Goal: Task Accomplishment & Management: Complete application form

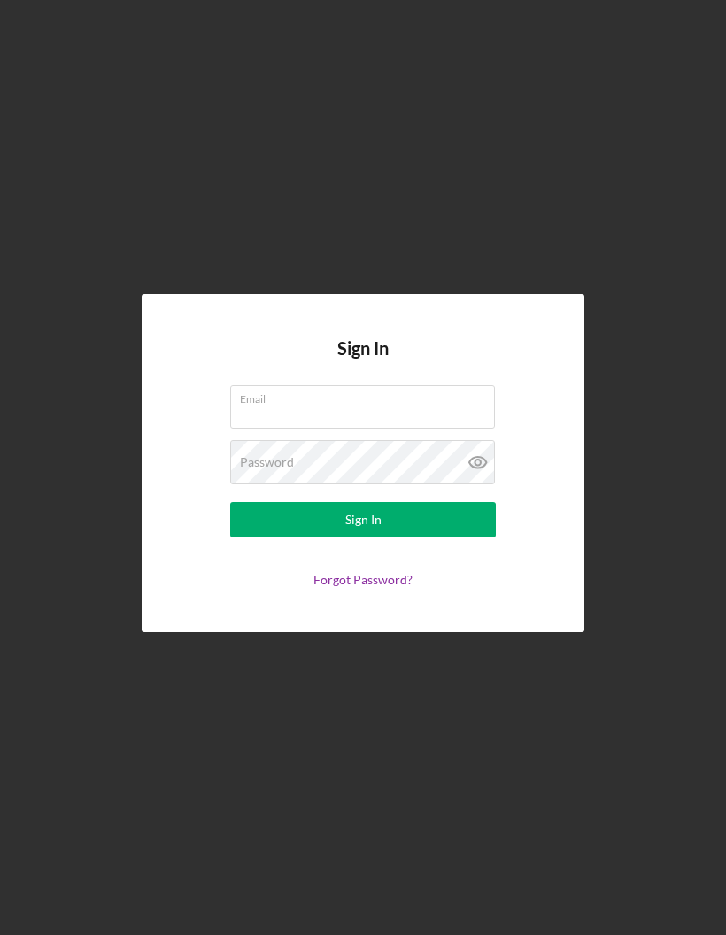
click at [419, 430] on div "Email" at bounding box center [363, 407] width 266 height 44
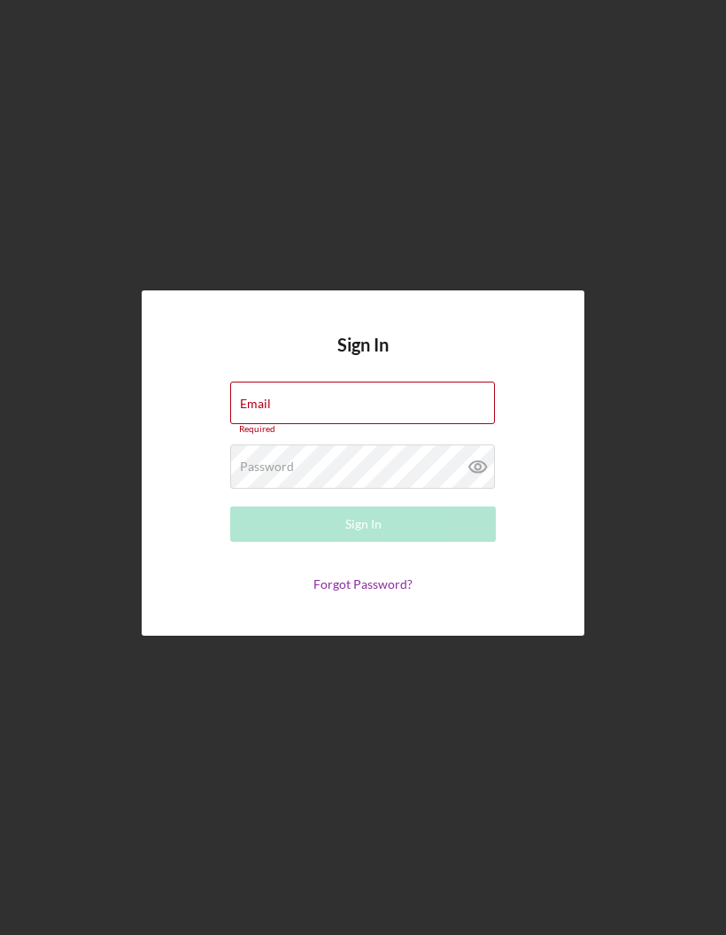
click at [299, 435] on div "Email Required" at bounding box center [363, 408] width 266 height 53
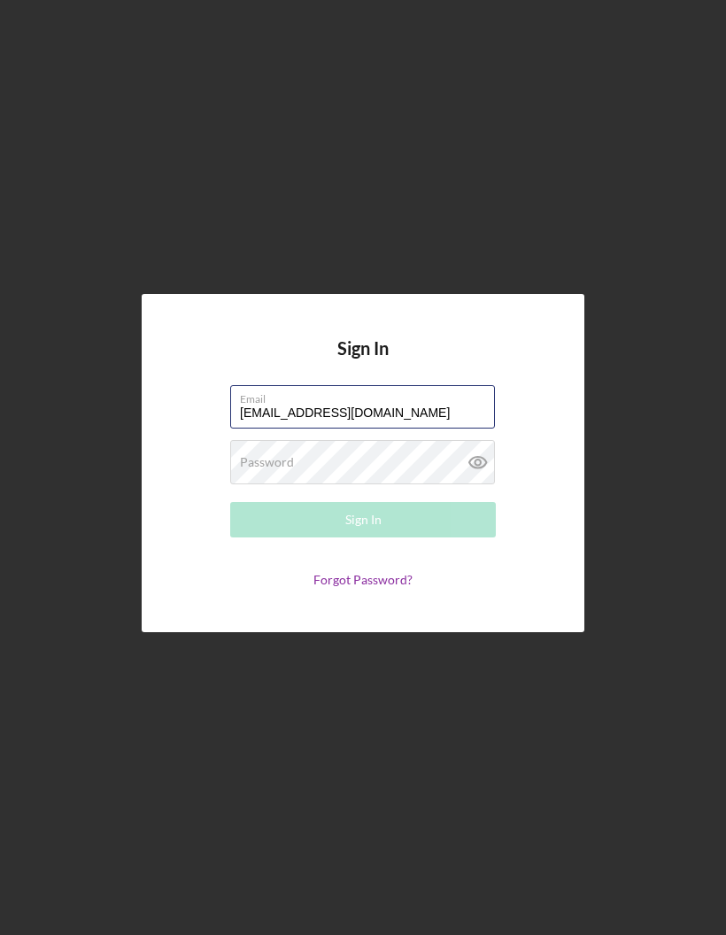
type input "[EMAIL_ADDRESS][DOMAIN_NAME]"
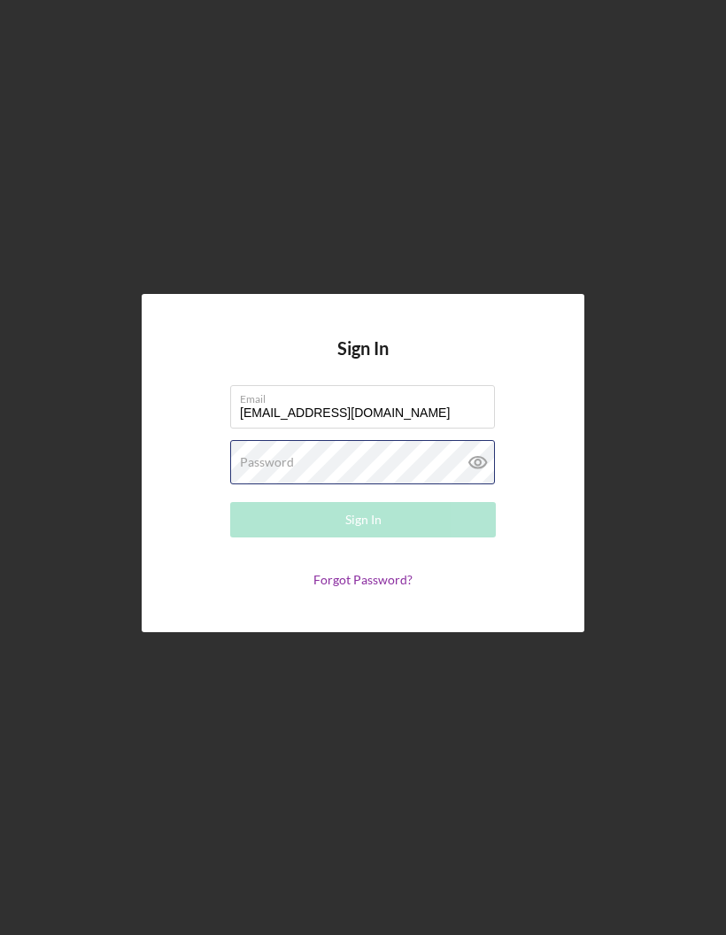
click at [383, 485] on div "Password Required" at bounding box center [363, 462] width 266 height 44
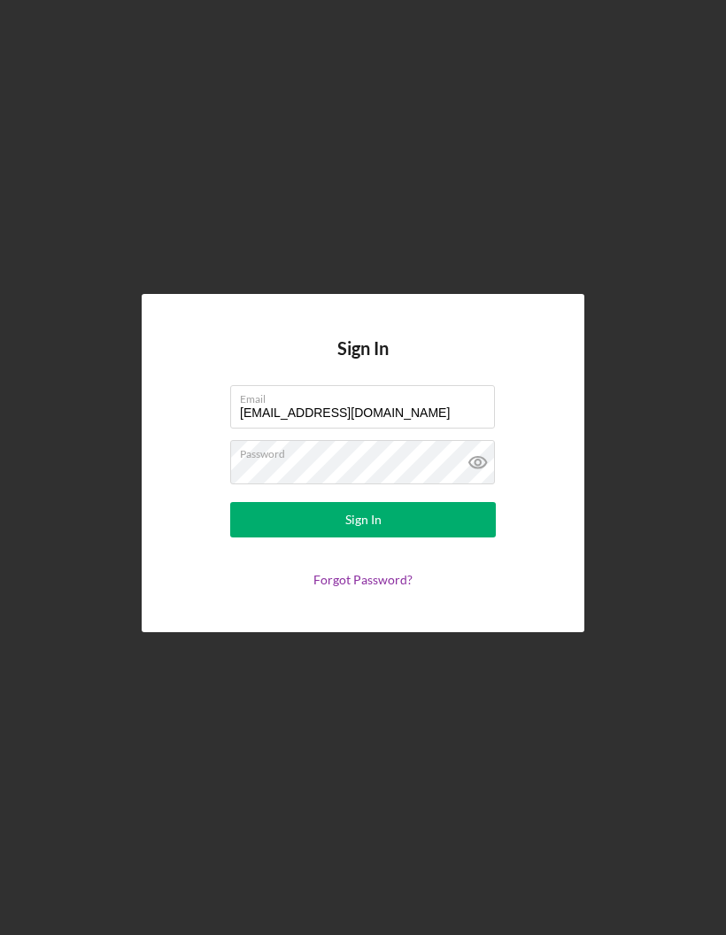
click at [411, 538] on button "Sign In" at bounding box center [363, 519] width 266 height 35
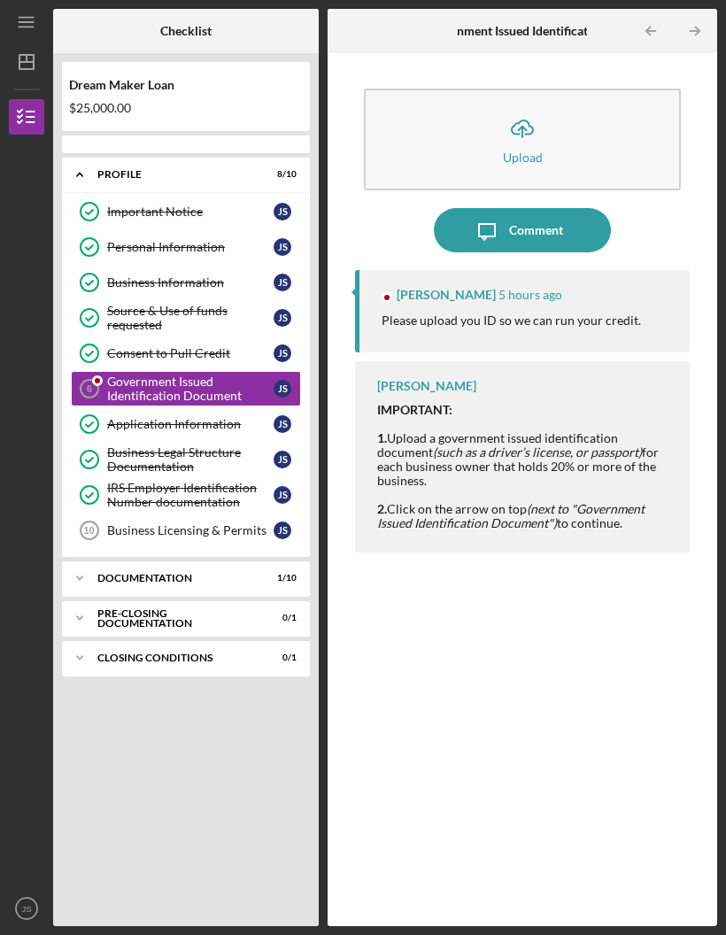
scroll to position [62, 0]
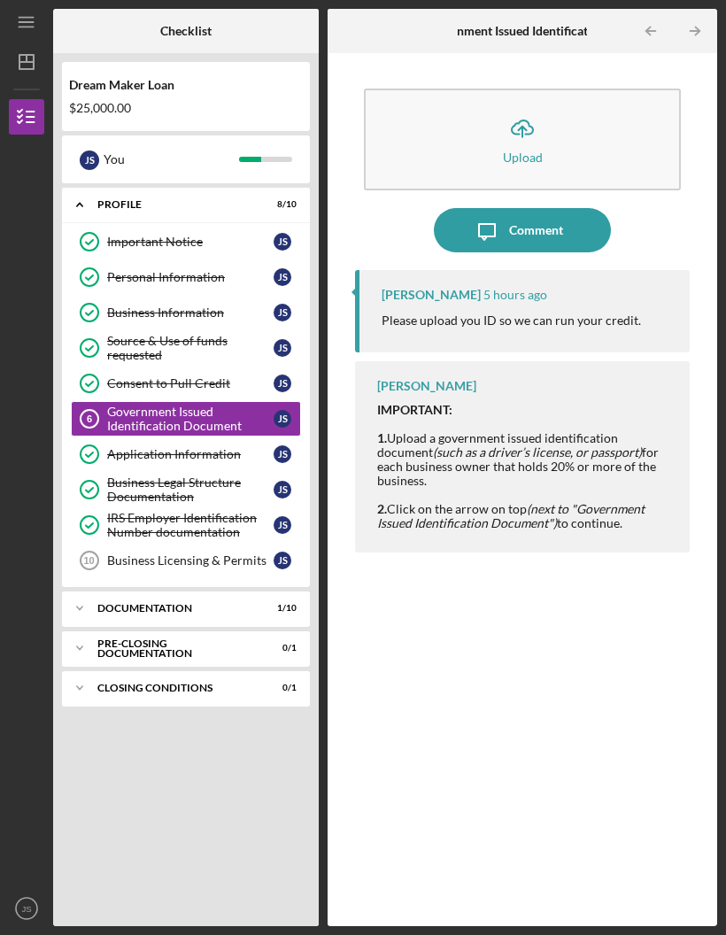
click at [557, 89] on button "Icon/Upload Upload" at bounding box center [522, 140] width 317 height 102
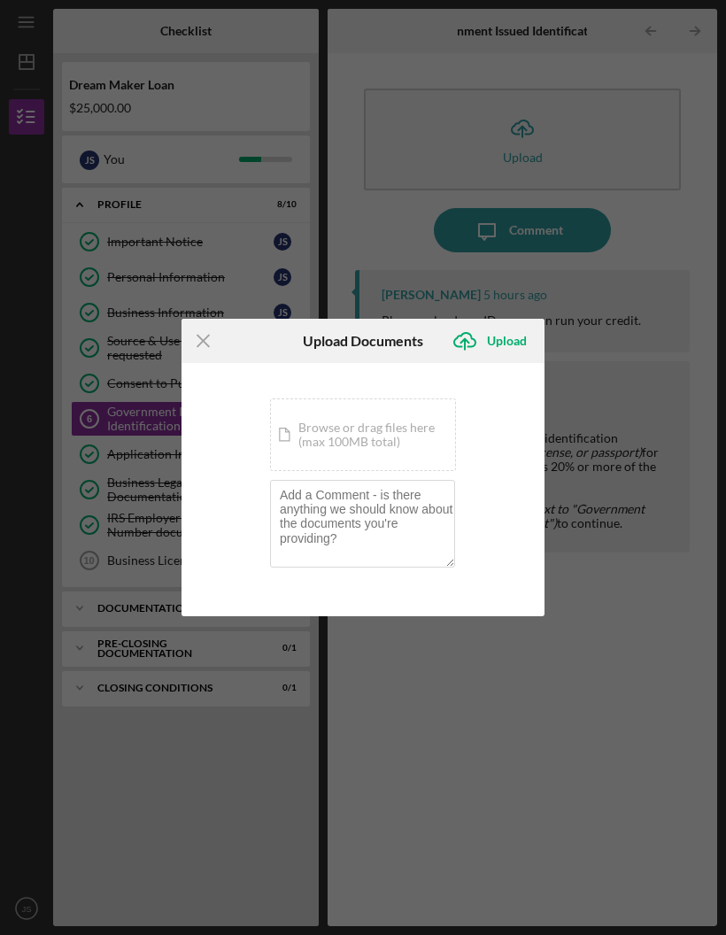
click at [406, 446] on div "Icon/Document Browse or drag files here (max 100MB total) Tap to choose files o…" at bounding box center [363, 435] width 186 height 73
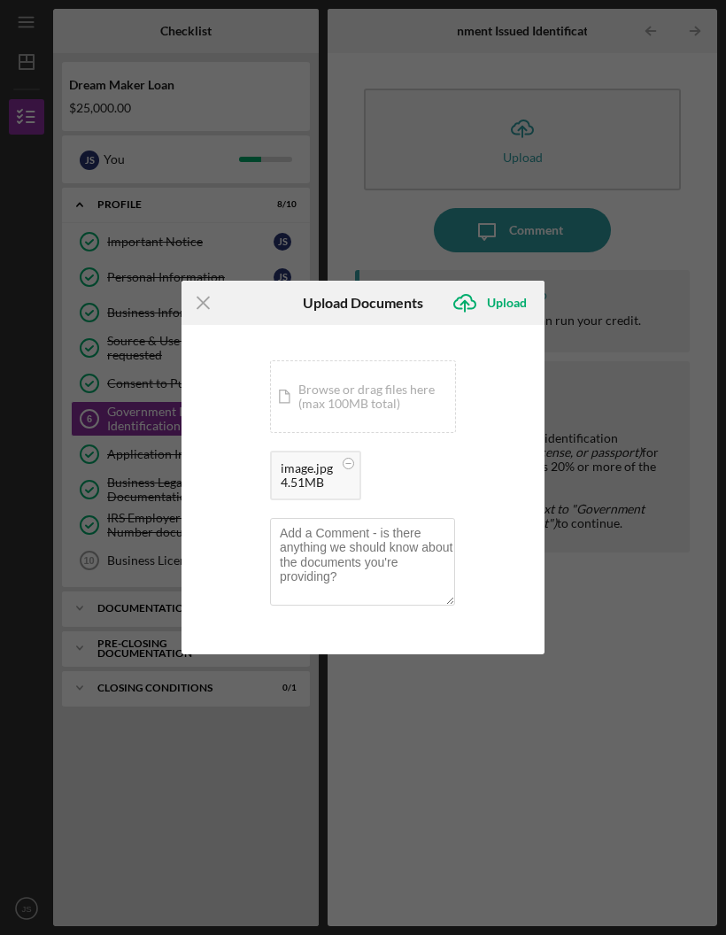
click at [510, 306] on div "Upload" at bounding box center [507, 302] width 40 height 35
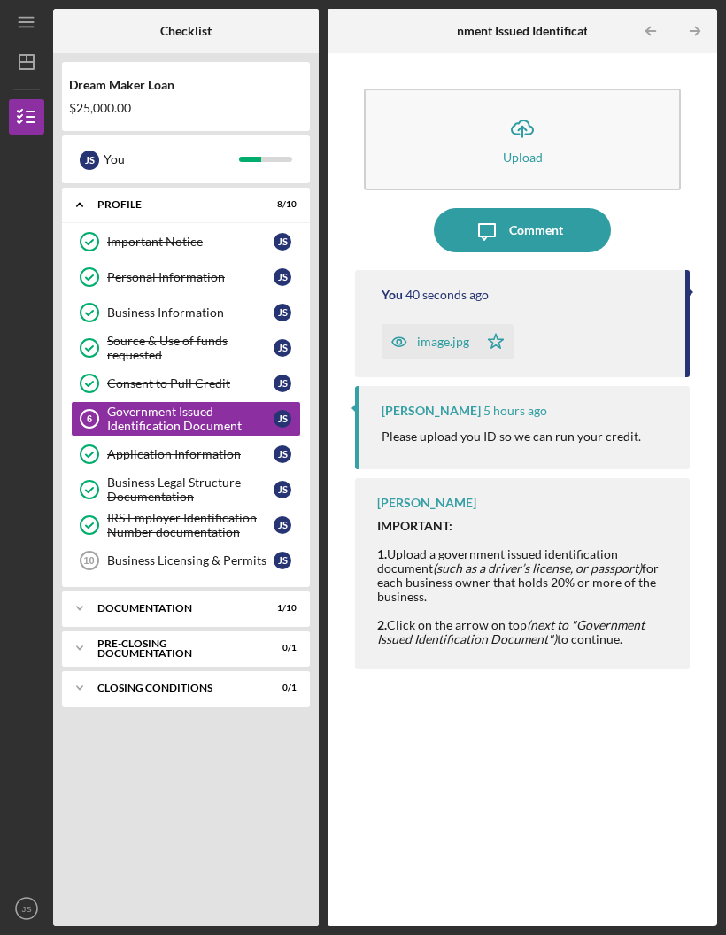
click at [599, 707] on div "You 40 seconds ago image.jpg Icon/Star [PERSON_NAME] 5 hours ago Please upload …" at bounding box center [522, 585] width 335 height 630
click at [213, 543] on link "Business Licensing & Permits 10 Business Licensing & Permits J S" at bounding box center [186, 560] width 230 height 35
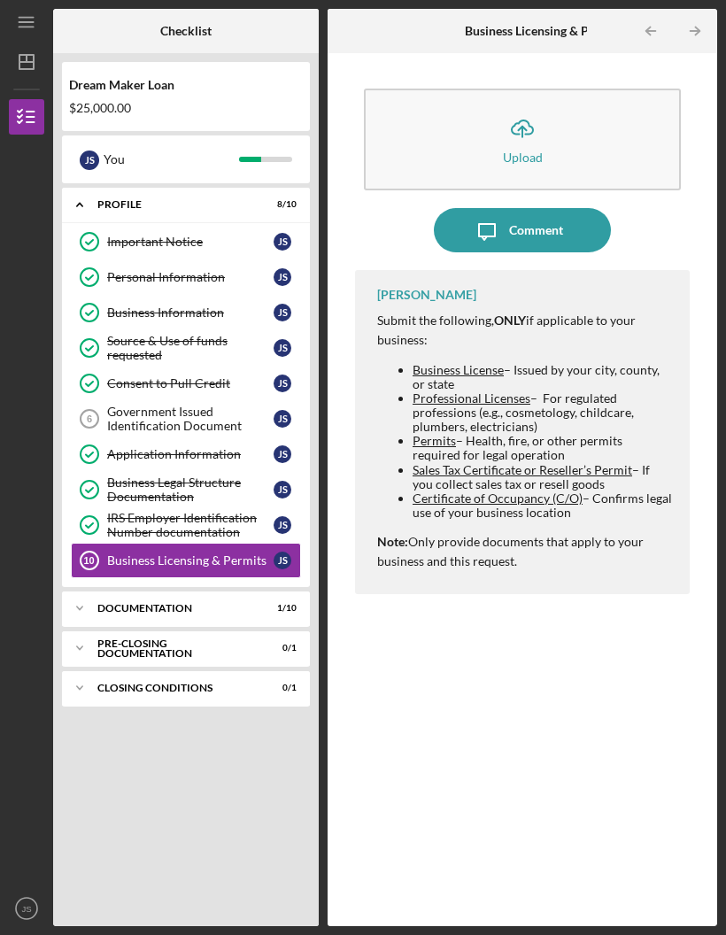
click at [196, 405] on div "Government Issued Identification Document" at bounding box center [190, 419] width 167 height 28
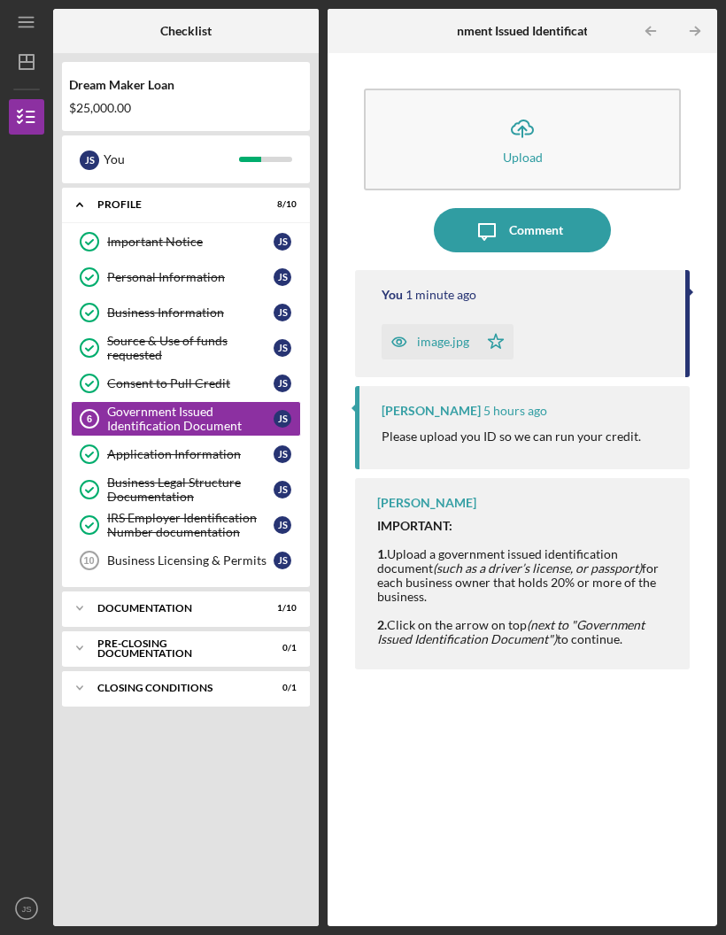
click at [219, 235] on div "Important Notice" at bounding box center [190, 242] width 167 height 14
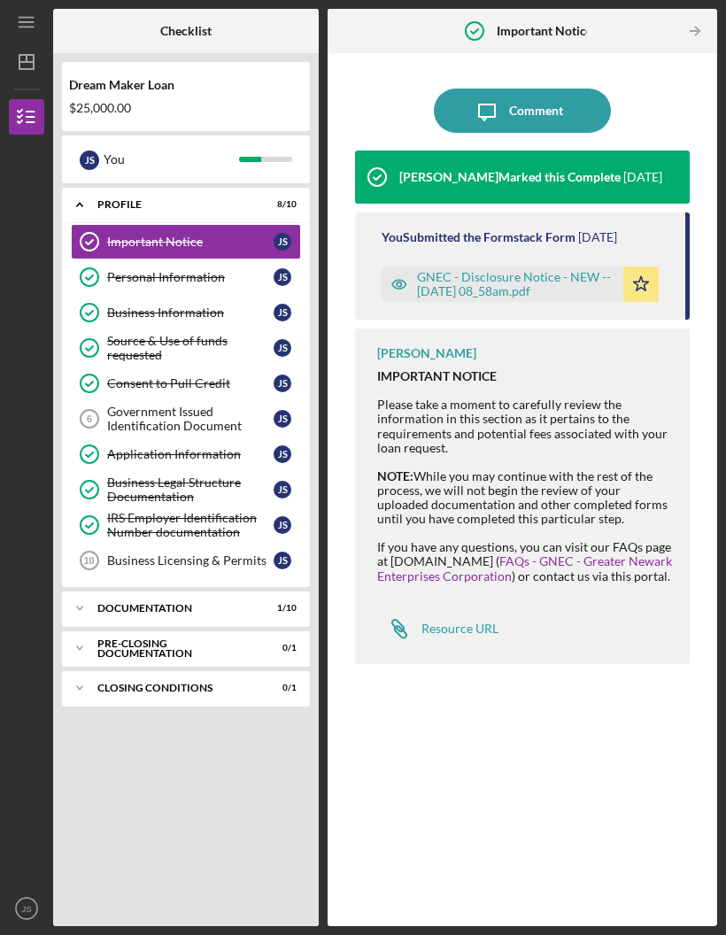
click at [205, 405] on div "Government Issued Identification Document" at bounding box center [190, 419] width 167 height 28
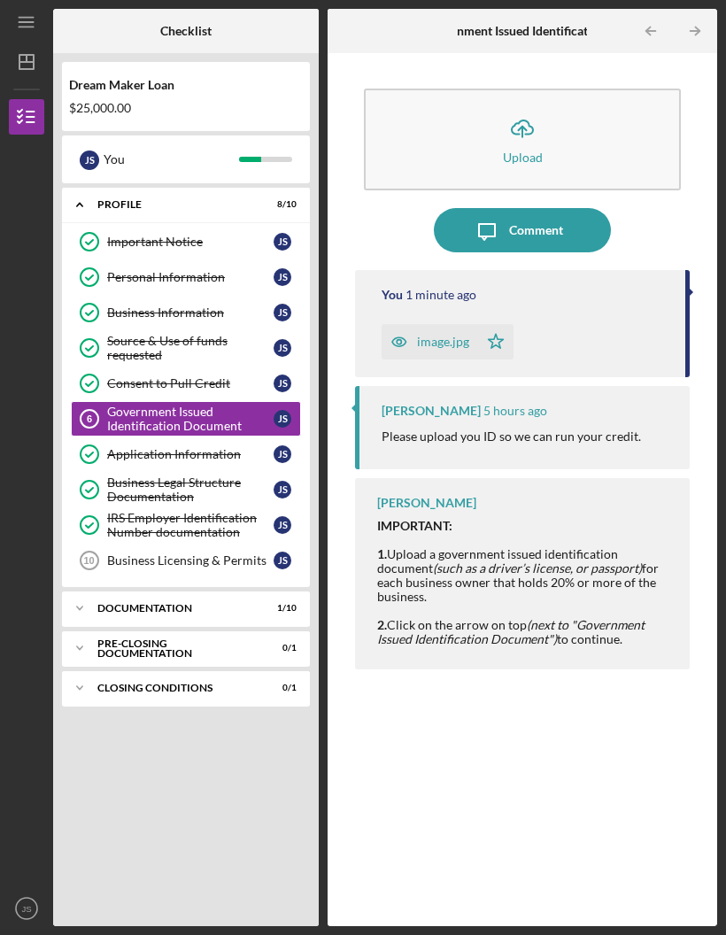
click at [190, 591] on div "Icon/Expander Documentation 1 / 10" at bounding box center [186, 608] width 248 height 35
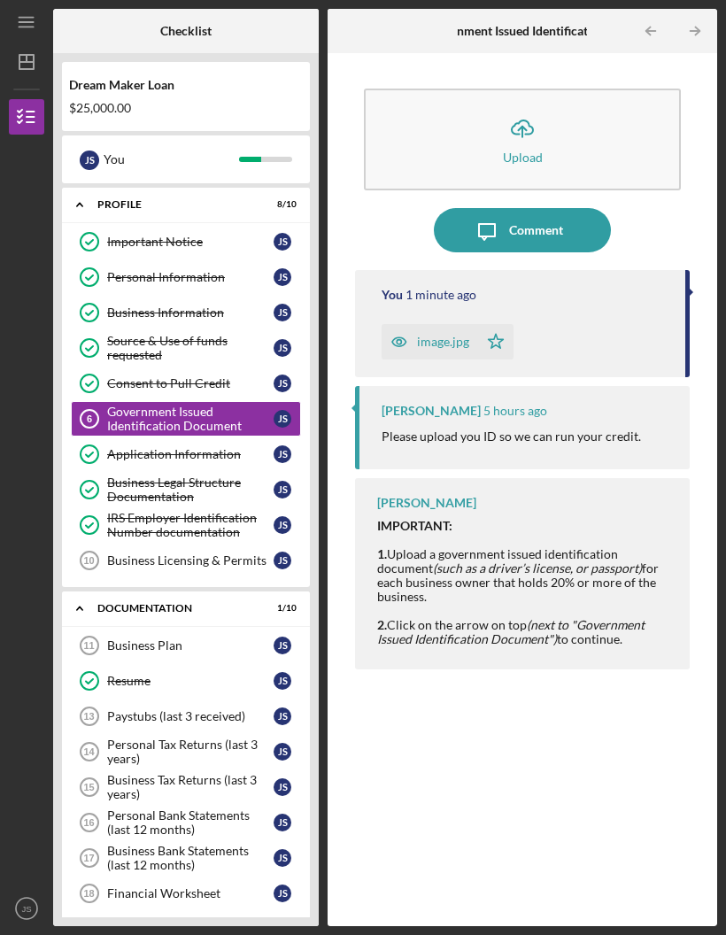
click at [150, 199] on div "Profile" at bounding box center [174, 204] width 155 height 11
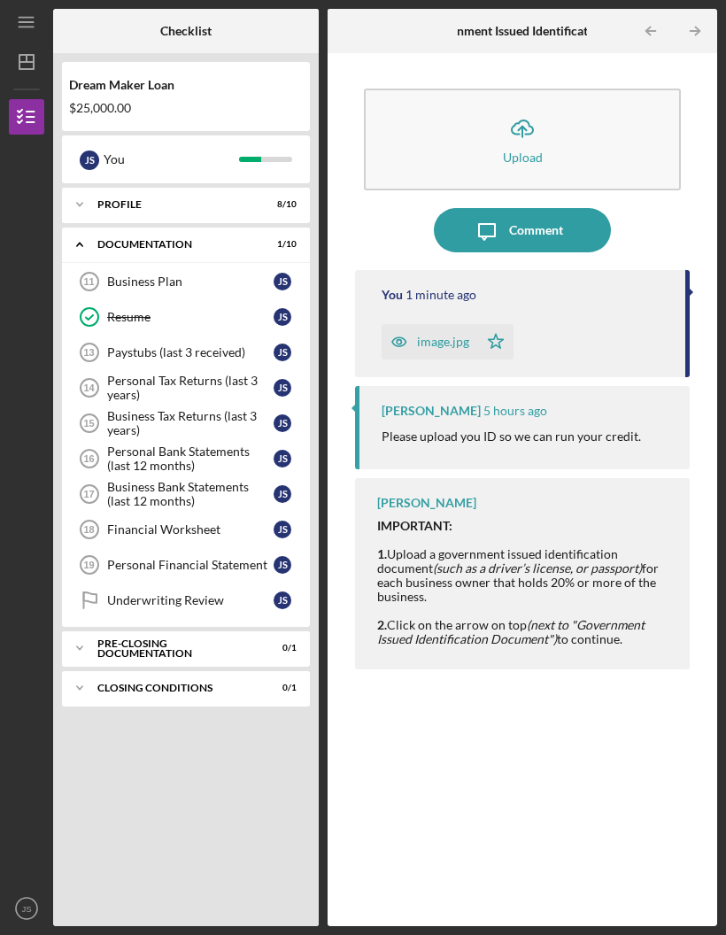
click at [184, 275] on div "Business Plan" at bounding box center [190, 282] width 167 height 14
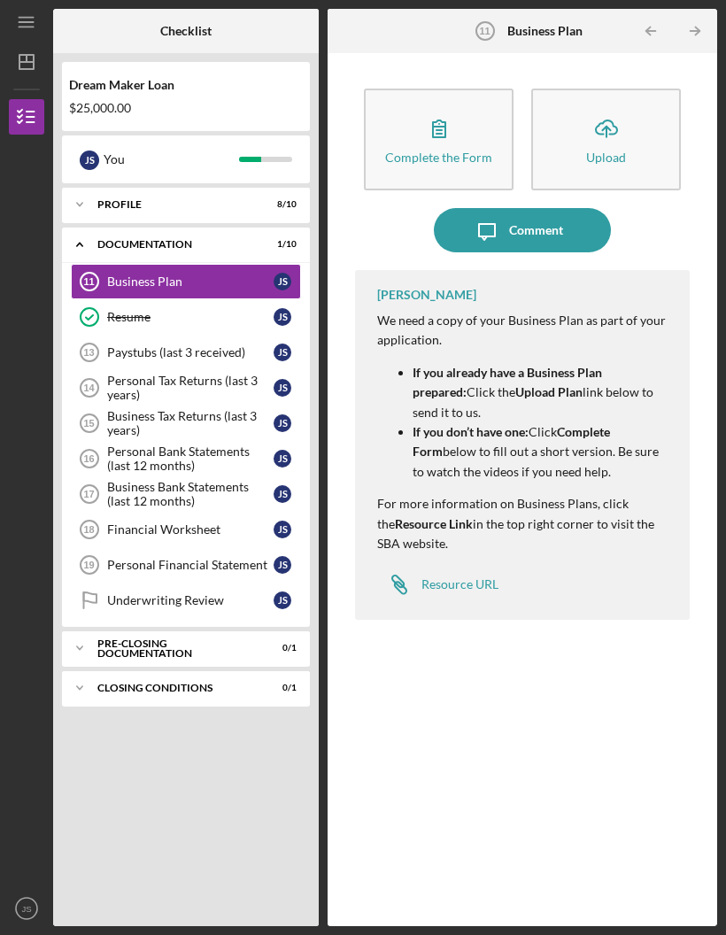
click at [215, 631] on div "Icon/Expander Pre-Closing Documentation 0 / 1" at bounding box center [186, 648] width 248 height 35
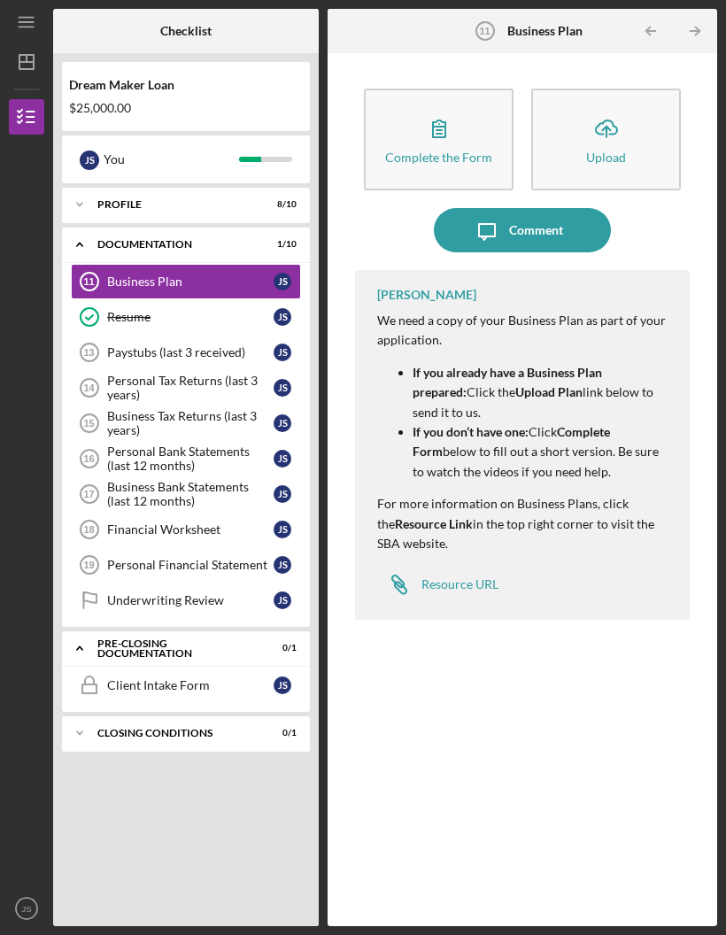
click at [229, 631] on div "Icon/Expander Pre-Closing Documentation 0 / 1" at bounding box center [186, 649] width 248 height 36
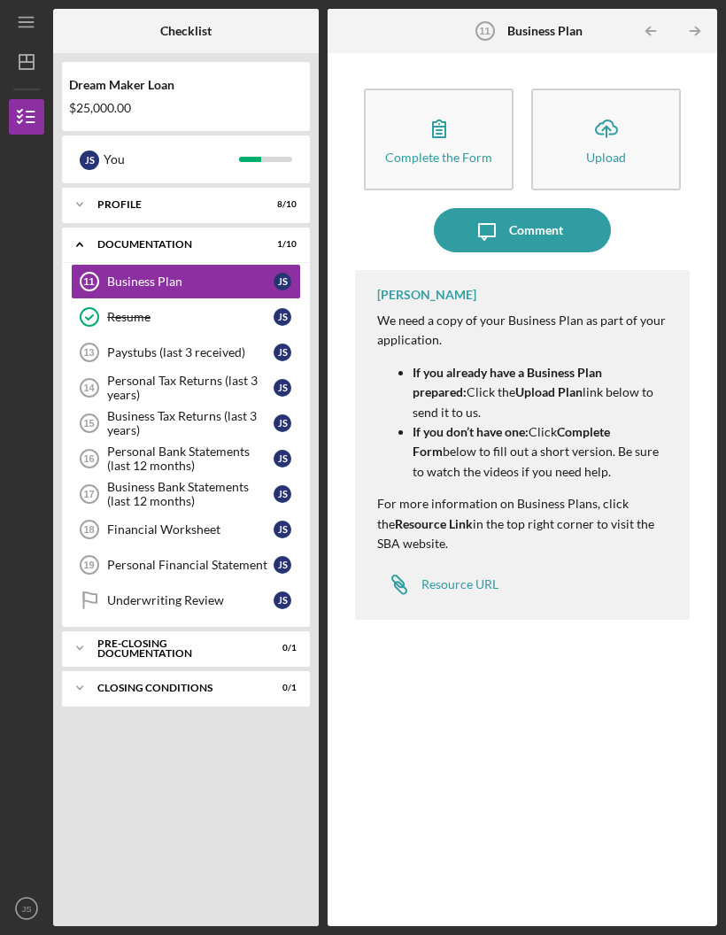
click at [207, 683] on div "Closing Conditions" at bounding box center [174, 688] width 155 height 11
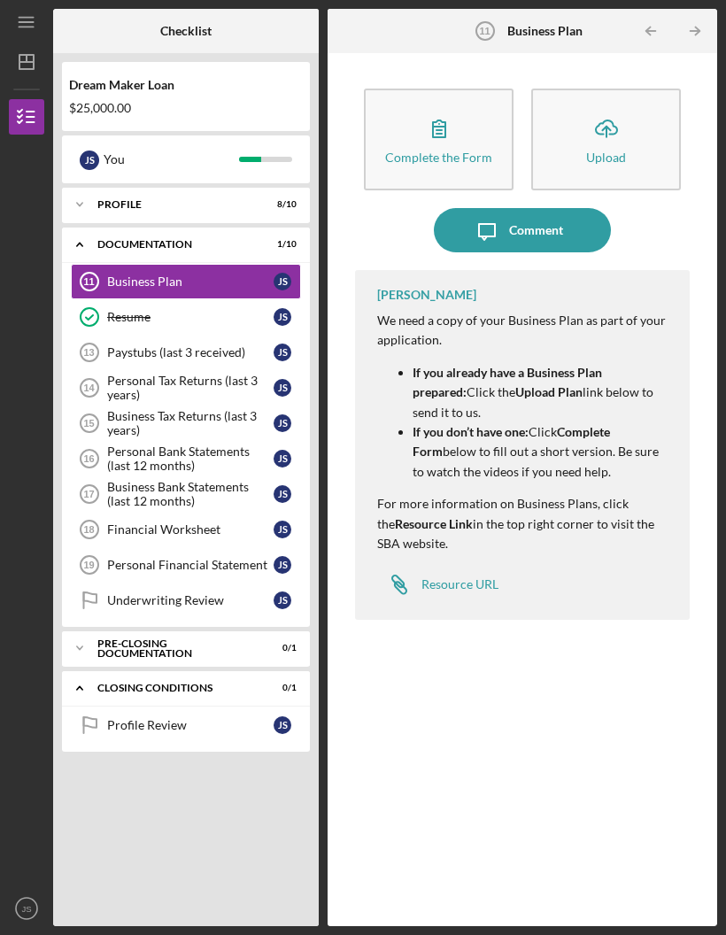
click at [212, 683] on div "Closing Conditions" at bounding box center [174, 688] width 155 height 11
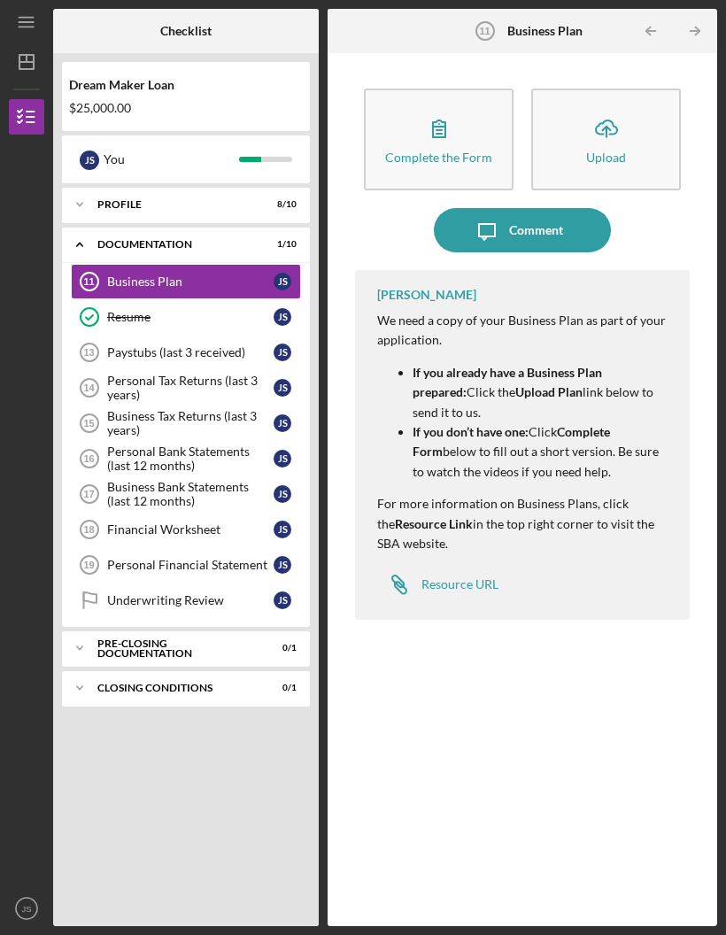
click at [203, 374] on div "Personal Tax Returns (last 3 years)" at bounding box center [190, 388] width 167 height 28
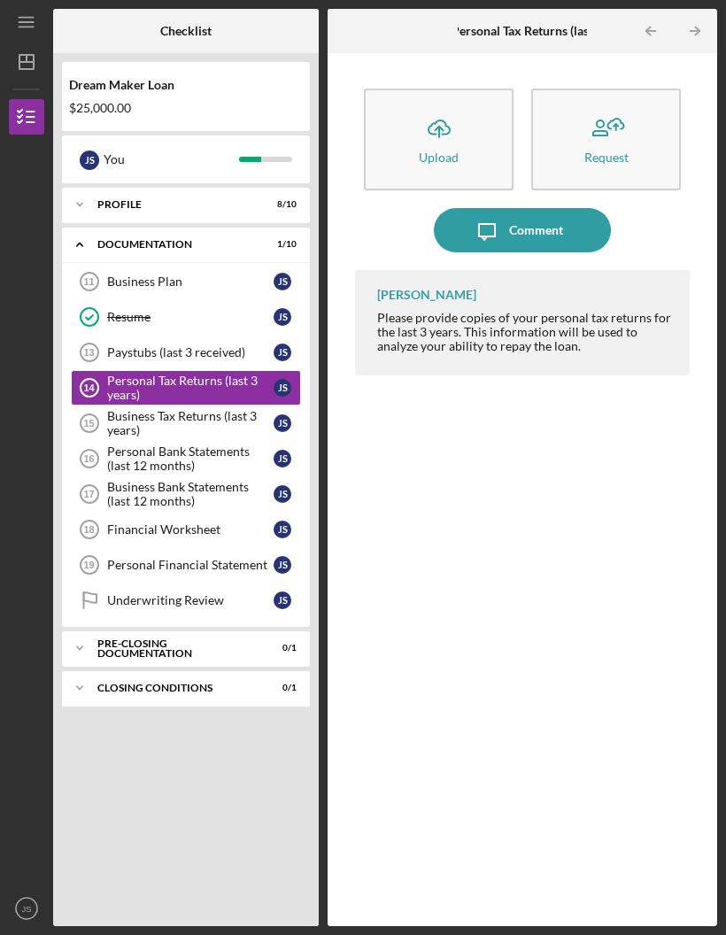
click at [192, 409] on div "Business Tax Returns (last 3 years)" at bounding box center [190, 423] width 167 height 28
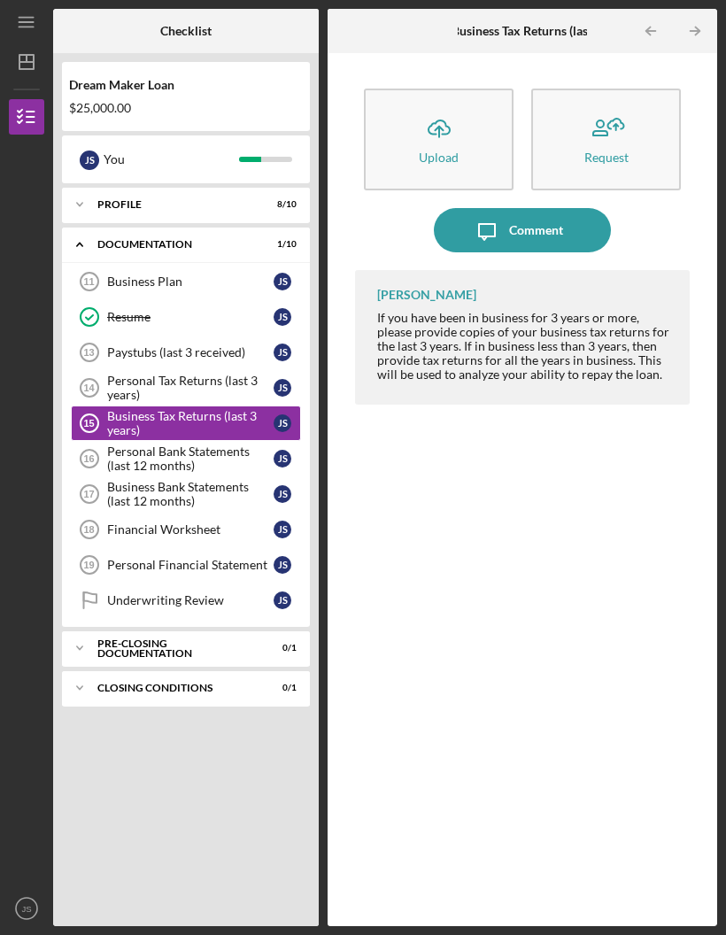
click at [31, 40] on icon "Icon/Dashboard" at bounding box center [26, 62] width 44 height 44
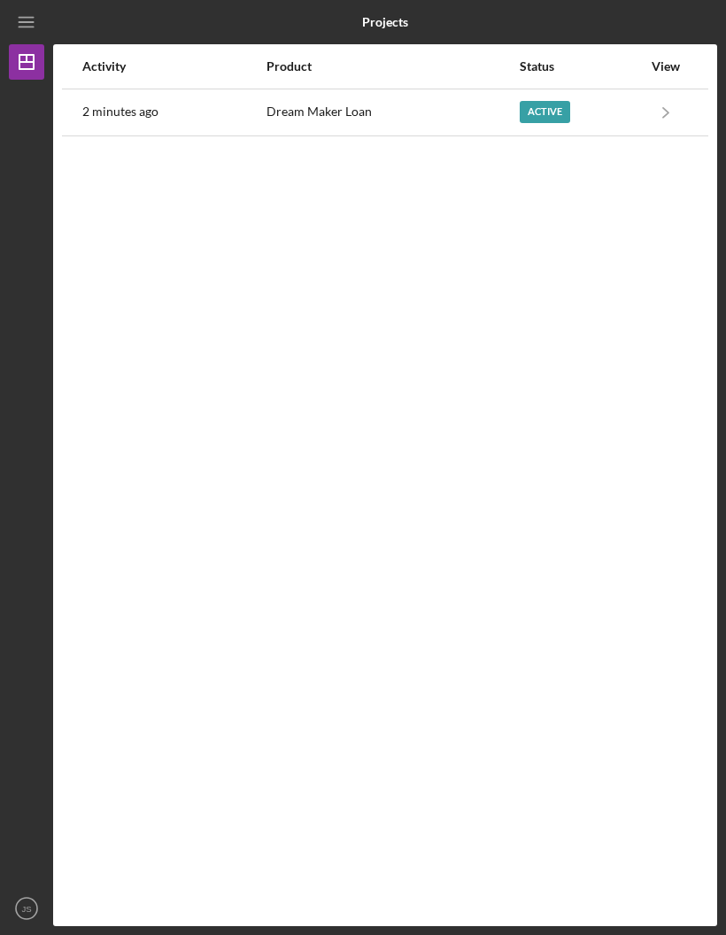
click at [39, 22] on icon "Icon/Menu" at bounding box center [27, 23] width 40 height 40
